Goal: Complete application form: Complete application form

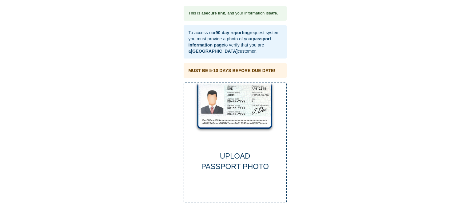
click at [235, 122] on div "UPLOAD PASSPORT PHOTO" at bounding box center [235, 142] width 103 height 121
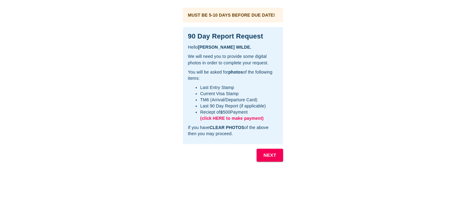
click at [272, 155] on b "NEXT" at bounding box center [269, 155] width 13 height 8
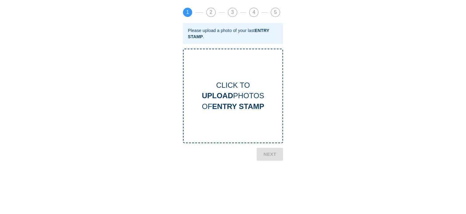
click at [231, 102] on b "ENTRY STAMP" at bounding box center [238, 106] width 52 height 8
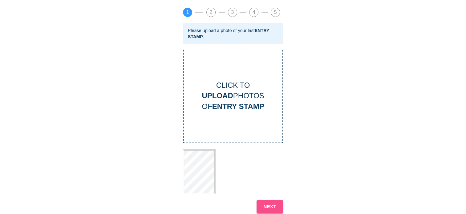
click at [271, 205] on b "NEXT" at bounding box center [269, 207] width 13 height 8
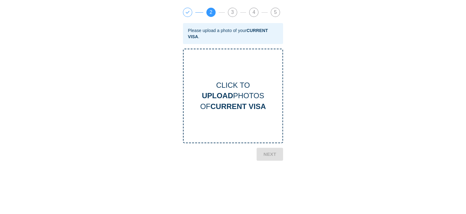
click at [229, 105] on b "CURRENT VISA" at bounding box center [237, 106] width 55 height 8
click at [270, 201] on b "NEXT" at bounding box center [269, 204] width 13 height 8
click at [239, 103] on b "TM6 CARD" at bounding box center [238, 106] width 38 height 8
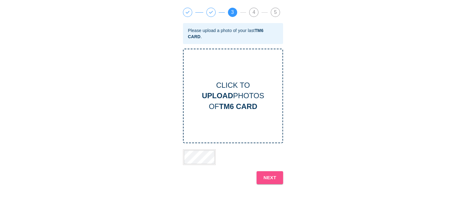
click at [270, 177] on b "NEXT" at bounding box center [269, 178] width 13 height 8
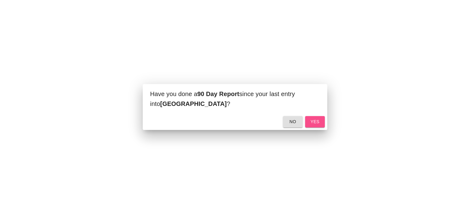
click at [312, 122] on span "yes" at bounding box center [315, 122] width 10 height 8
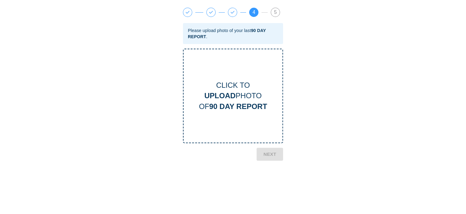
click at [239, 108] on b "90 DAY REPORT" at bounding box center [238, 106] width 58 height 8
click at [268, 180] on b "NEXT" at bounding box center [269, 179] width 13 height 8
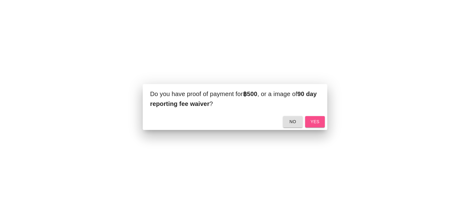
click at [318, 120] on span "yes" at bounding box center [315, 122] width 10 height 8
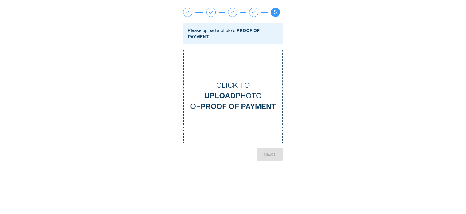
click at [227, 98] on b "UPLOAD" at bounding box center [219, 95] width 31 height 8
click at [266, 204] on b "NEXT" at bounding box center [269, 208] width 13 height 8
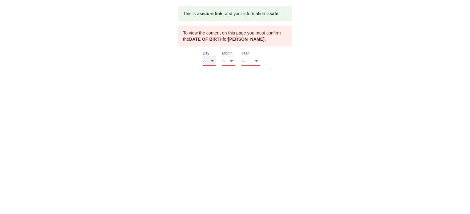
click at [213, 60] on select "-- 01 02 03 04 05 06 07 08 09 10 11 12 13 14 15 16 17 18 19 20 21 22 23 24 25 2…" at bounding box center [209, 61] width 13 height 10
select select "12"
click at [203, 56] on select "-- 01 02 03 04 05 06 07 08 09 10 11 12 13 14 15 16 17 18 19 20 21 22 23 24 25 2…" at bounding box center [209, 61] width 13 height 10
click at [233, 61] on select "-- 01 02 03 04 05 06 07 08 09 10 11 12" at bounding box center [228, 61] width 13 height 10
select select "07"
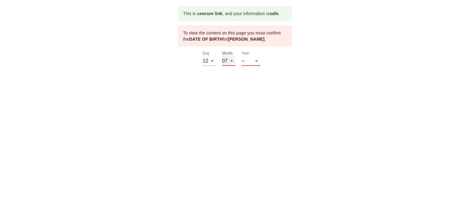
click at [222, 56] on select "-- 01 02 03 04 05 06 07 08 09 10 11 12" at bounding box center [228, 61] width 13 height 10
click at [257, 62] on select "-- 2025 2024 2023 2022 2021 2020 2019 2018 2017 2016 2015 2014 2013 2012 2011 2…" at bounding box center [251, 61] width 19 height 10
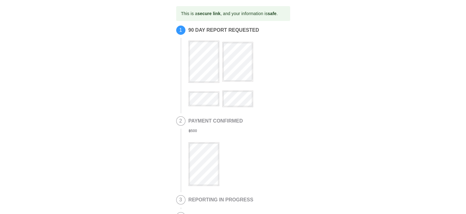
scroll to position [125, 0]
